Goal: Information Seeking & Learning: Compare options

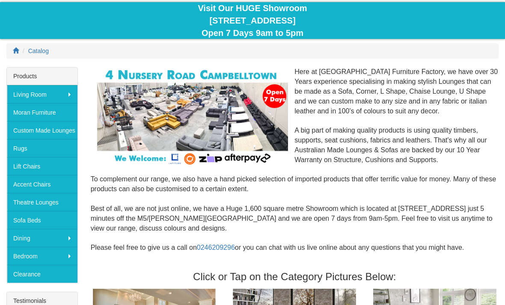
scroll to position [82, 0]
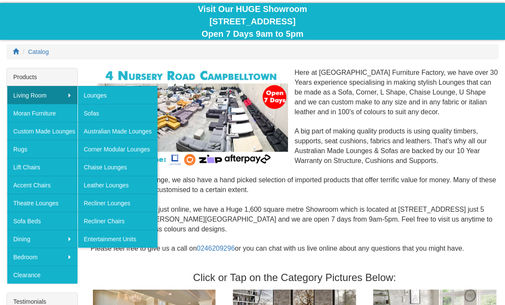
click at [126, 204] on link "Recliner Lounges" at bounding box center [118, 203] width 81 height 18
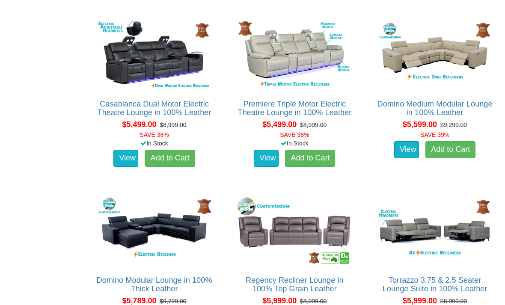
scroll to position [3884, 0]
click at [302, 39] on img at bounding box center [295, 55] width 118 height 72
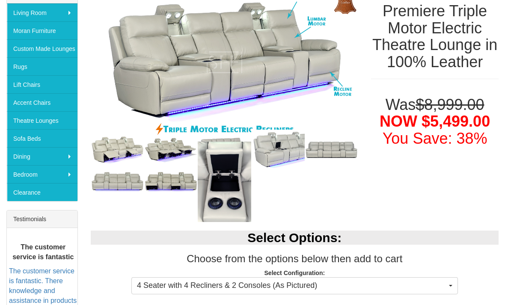
scroll to position [169, 0]
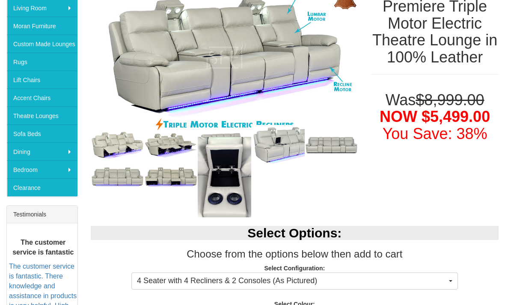
click at [120, 155] on img at bounding box center [118, 146] width 54 height 31
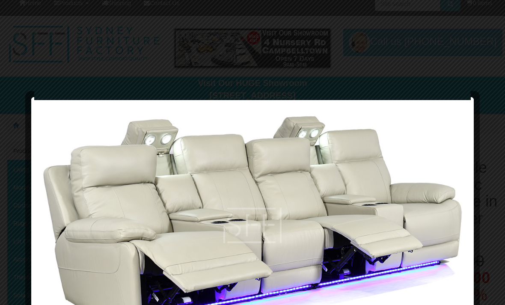
scroll to position [0, 0]
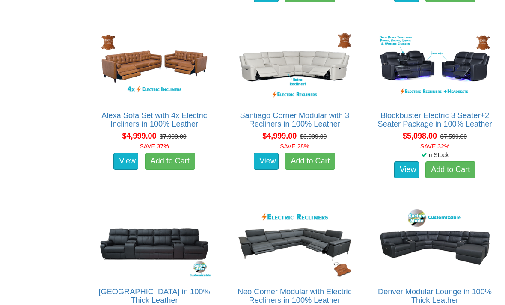
scroll to position [3501, 0]
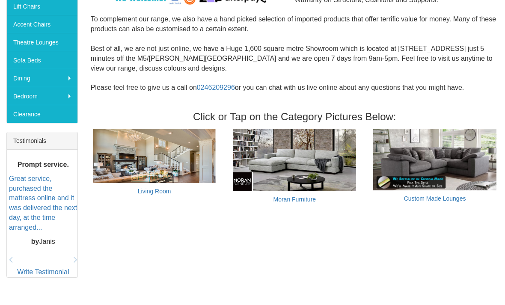
scroll to position [243, 0]
click at [152, 188] on link "Living Room" at bounding box center [154, 191] width 33 height 7
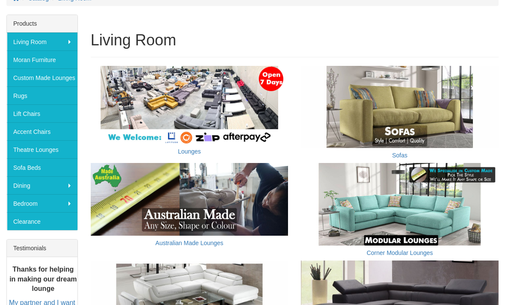
scroll to position [135, 0]
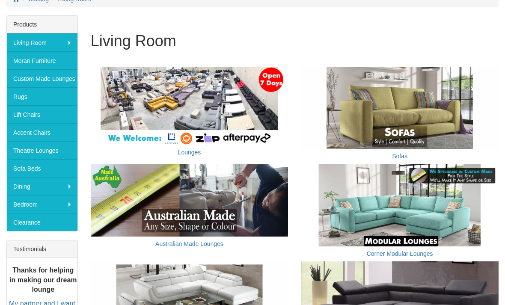
click at [44, 59] on link "Moran Furniture" at bounding box center [42, 60] width 71 height 18
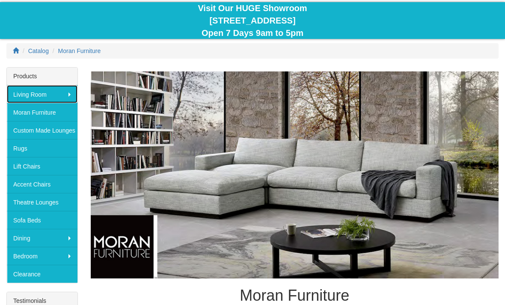
scroll to position [83, 0]
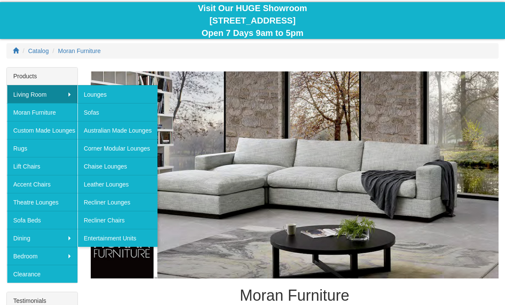
click at [100, 201] on link "Recliner Lounges" at bounding box center [118, 202] width 81 height 18
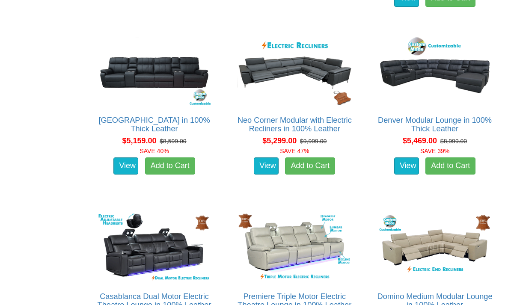
scroll to position [3688, 0]
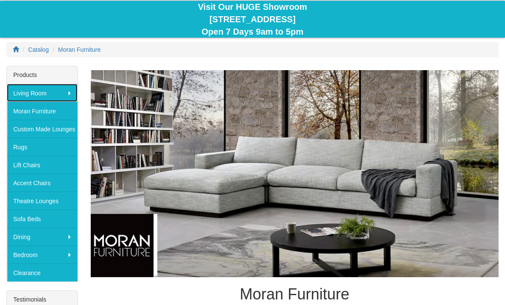
scroll to position [84, 0]
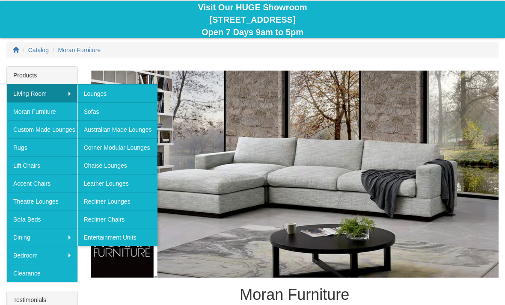
click at [95, 126] on link "Australian Made Lounges" at bounding box center [118, 129] width 81 height 18
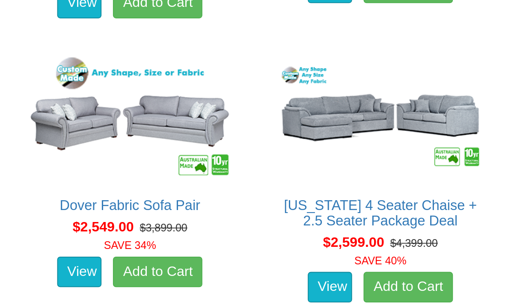
scroll to position [884, 0]
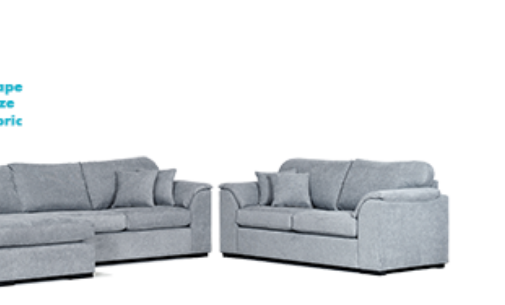
click at [376, 149] on img at bounding box center [435, 185] width 118 height 72
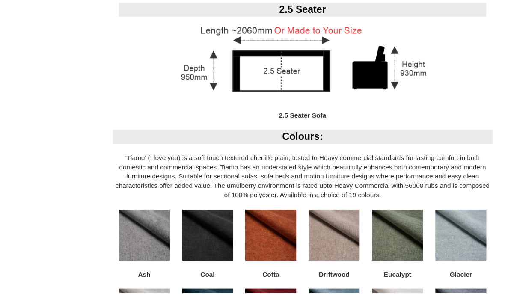
scroll to position [984, 0]
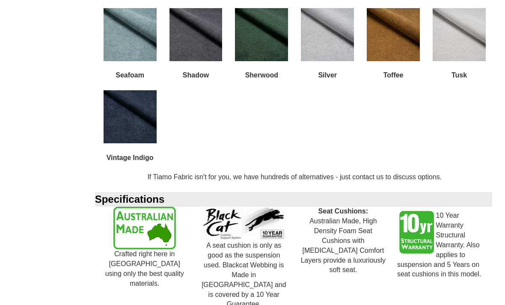
scroll to position [1328, 0]
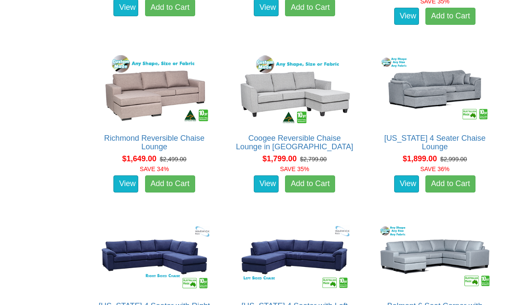
scroll to position [649, 0]
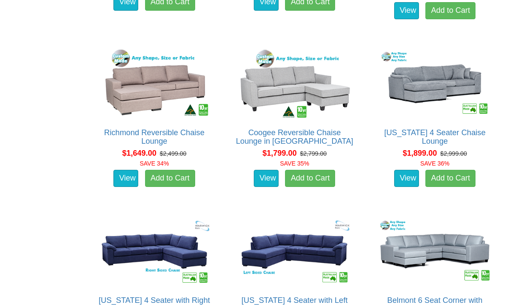
click at [442, 245] on img at bounding box center [435, 251] width 118 height 72
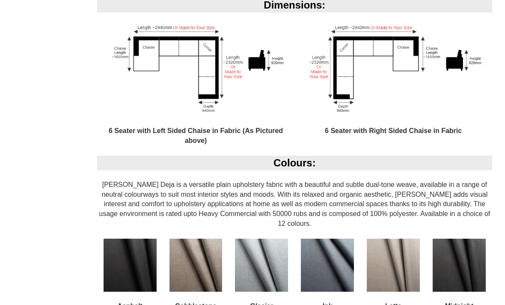
scroll to position [560, 0]
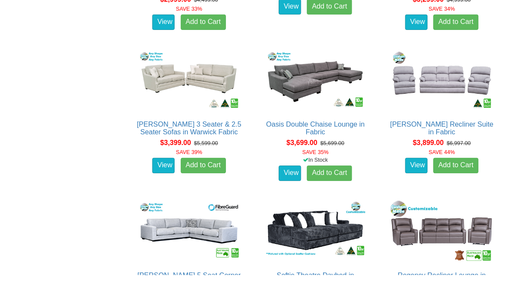
scroll to position [2059, 0]
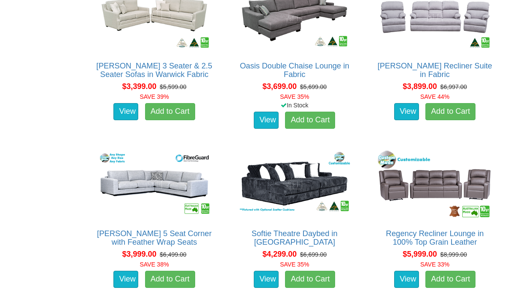
click at [424, 230] on link "Regency Recliner Lounge in 100% Top Grain Leather" at bounding box center [435, 238] width 98 height 17
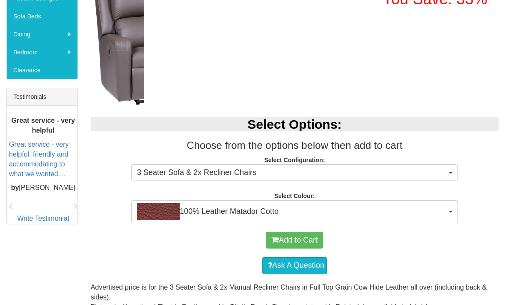
scroll to position [287, 0]
click at [447, 217] on span "100% Leather Matador Cotto" at bounding box center [292, 211] width 310 height 17
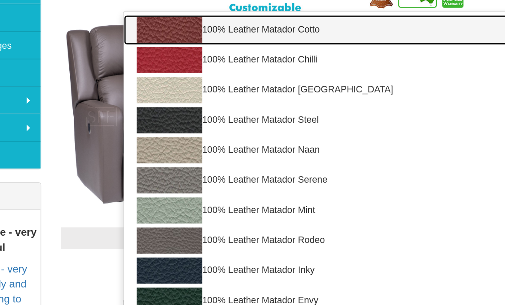
scroll to position [0, 0]
